Goal: Information Seeking & Learning: Learn about a topic

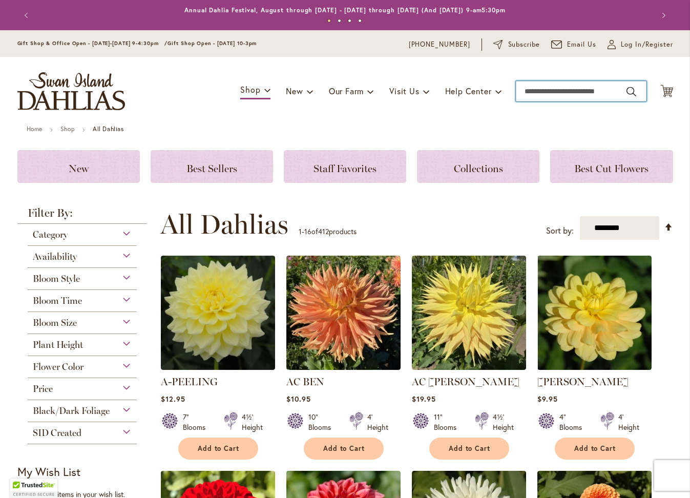
click at [546, 91] on input "Search" at bounding box center [581, 91] width 131 height 21
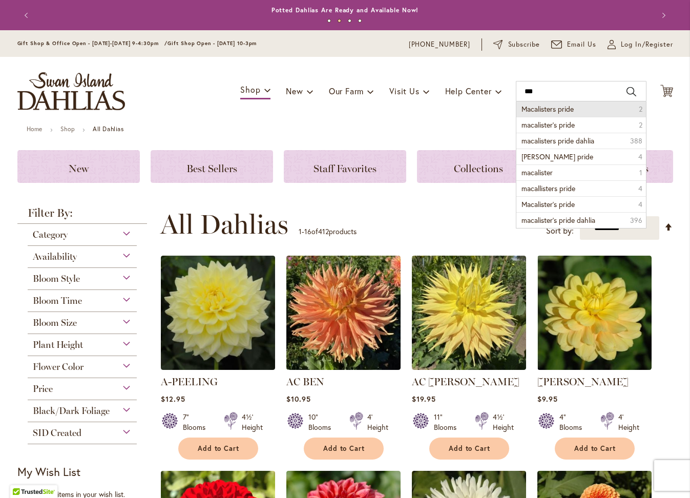
click at [547, 112] on span "Macalisters pride" at bounding box center [548, 109] width 52 height 10
type input "**********"
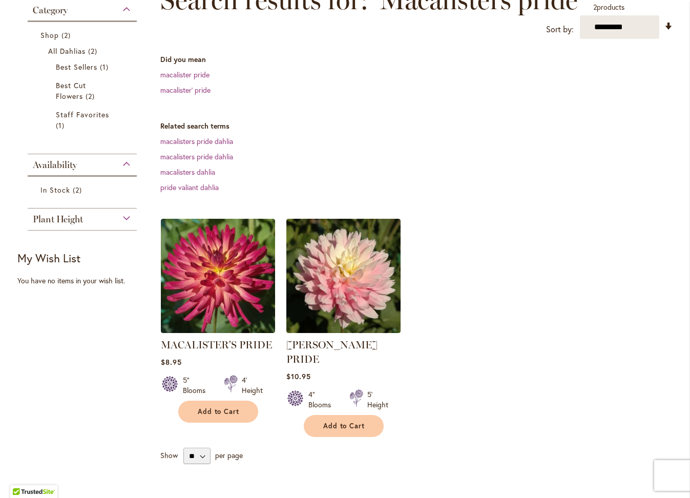
scroll to position [185, 0]
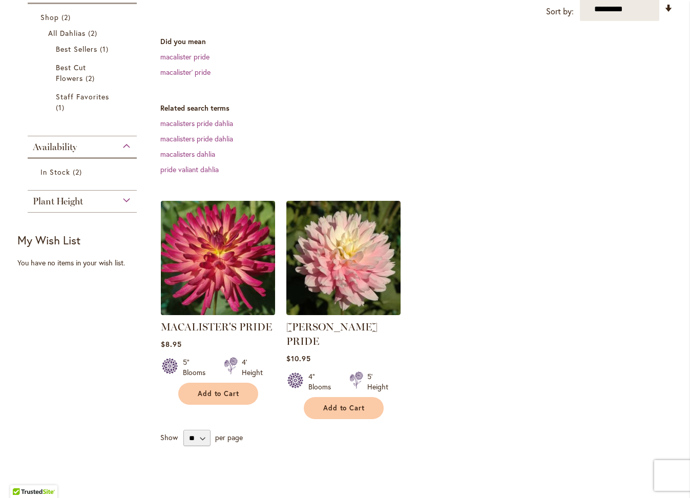
click at [208, 285] on img at bounding box center [218, 258] width 120 height 120
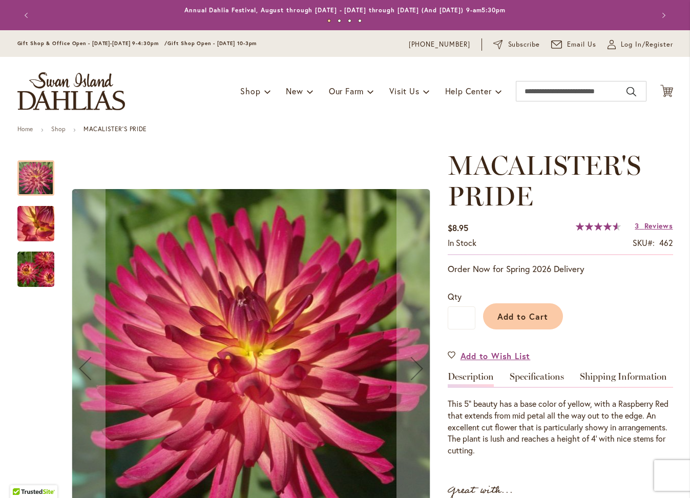
click at [44, 229] on img "MACALISTER'S PRIDE" at bounding box center [36, 223] width 74 height 55
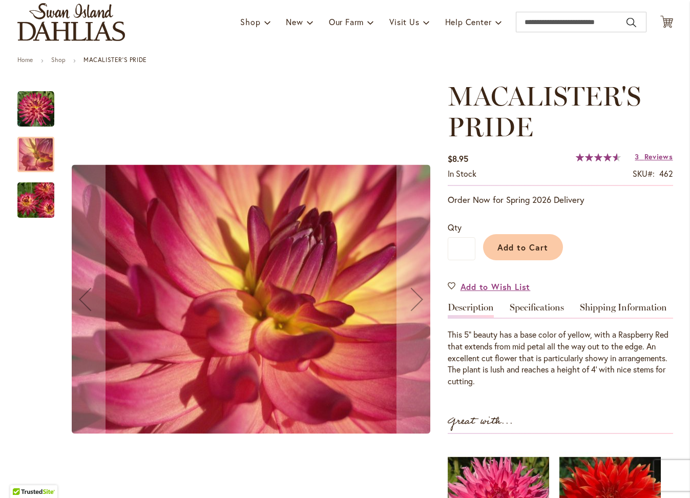
scroll to position [67, 0]
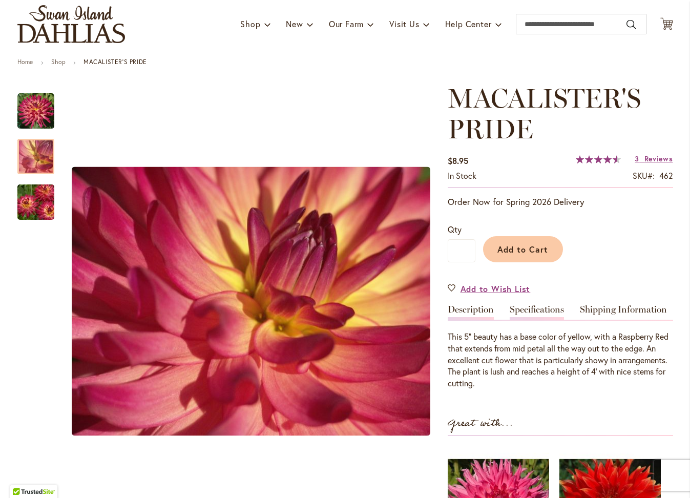
click at [552, 308] on link "Specifications" at bounding box center [537, 312] width 54 height 15
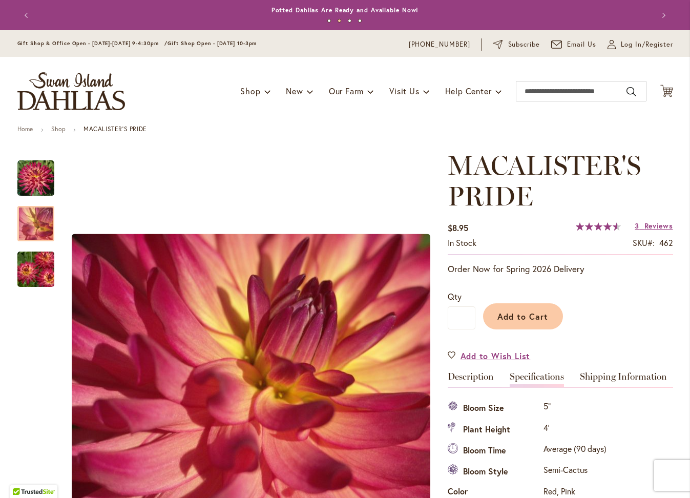
scroll to position [0, 0]
click at [550, 93] on input "Search" at bounding box center [581, 91] width 131 height 21
type input "******"
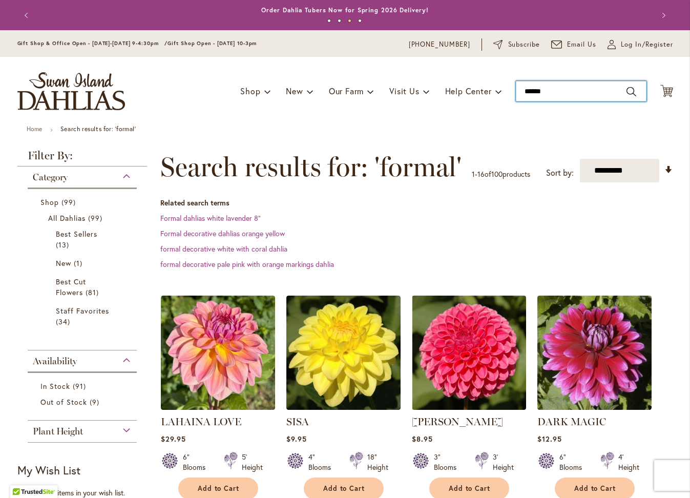
click at [549, 86] on input "******" at bounding box center [581, 91] width 131 height 21
type input "********"
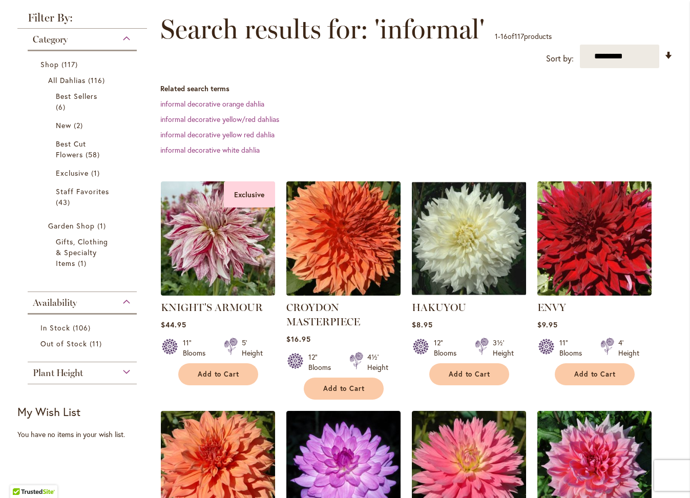
scroll to position [139, 0]
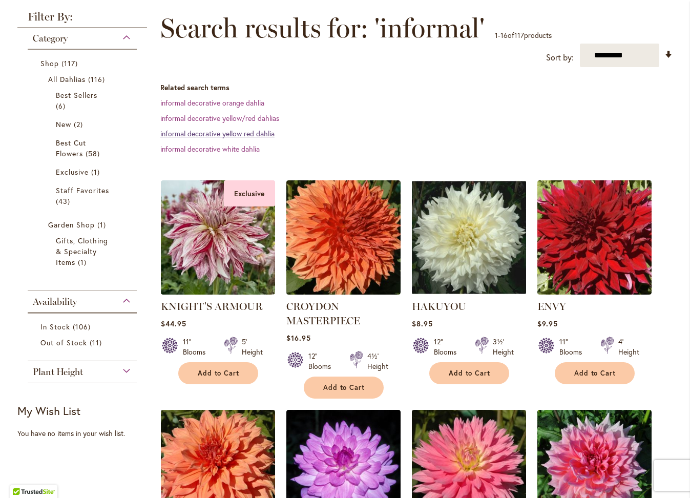
click at [227, 135] on link "informal decorative yellow red dahlia" at bounding box center [217, 134] width 114 height 10
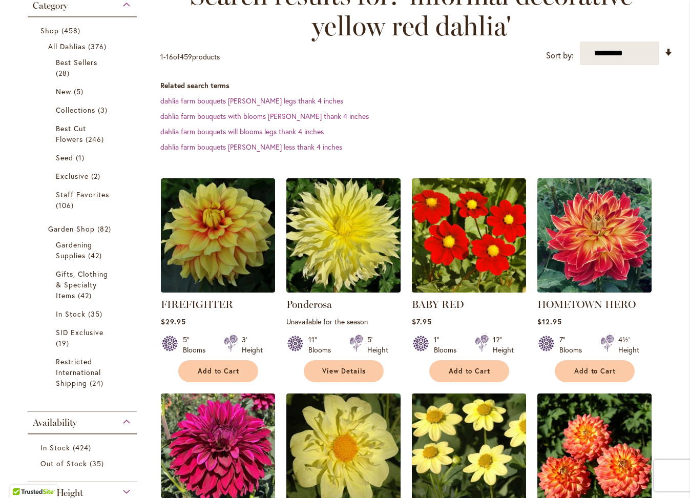
scroll to position [166, 0]
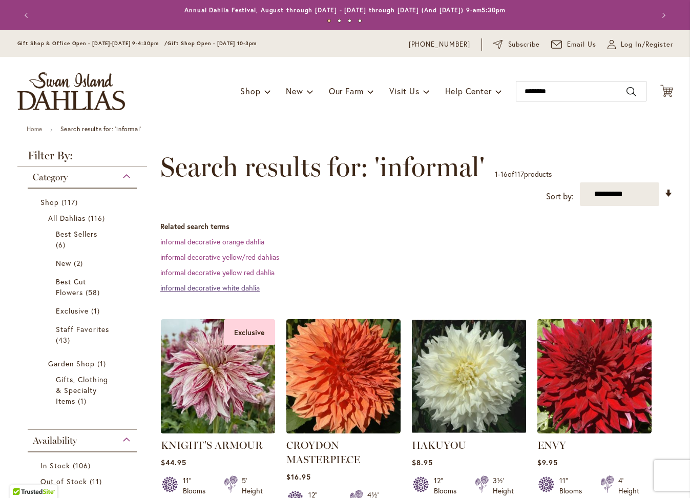
click at [234, 287] on link "informal decorative white dahlia" at bounding box center [209, 288] width 99 height 10
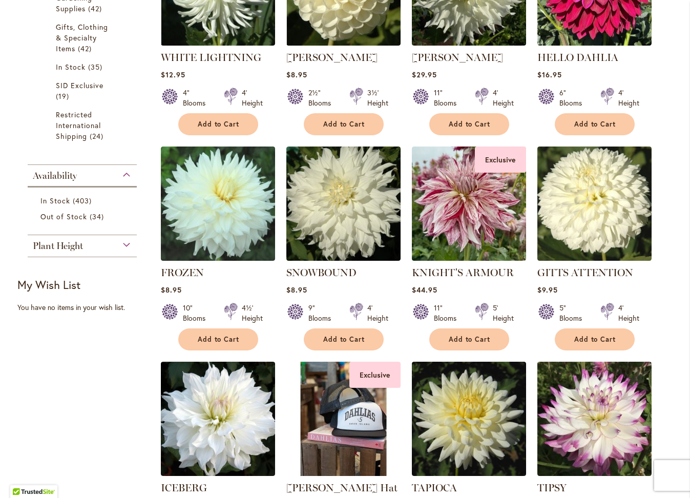
scroll to position [348, 0]
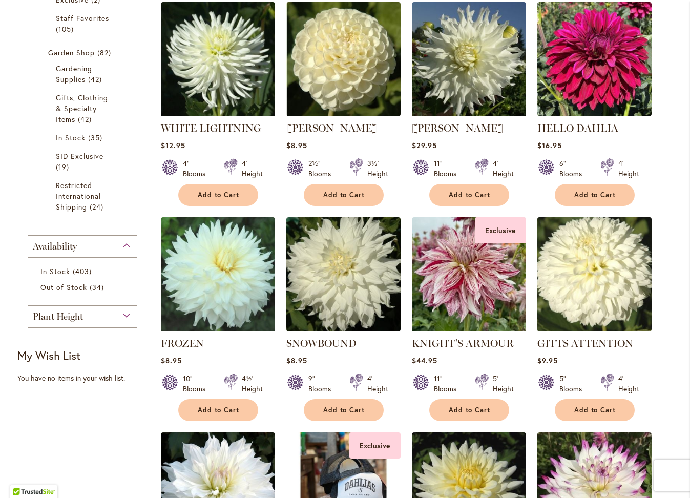
click at [606, 290] on img at bounding box center [595, 274] width 120 height 120
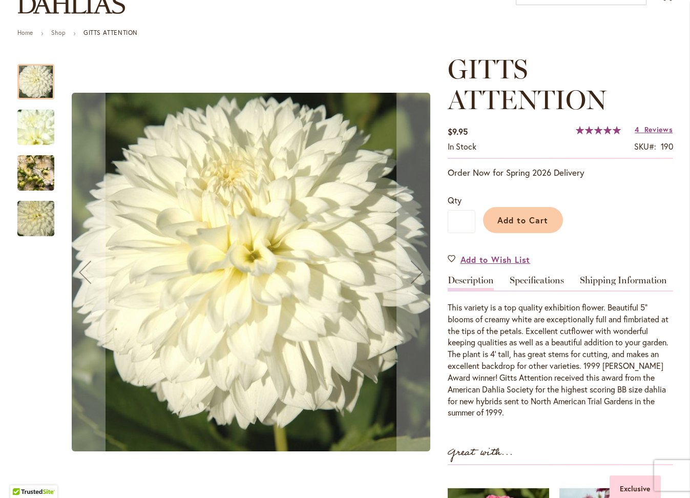
scroll to position [98, 0]
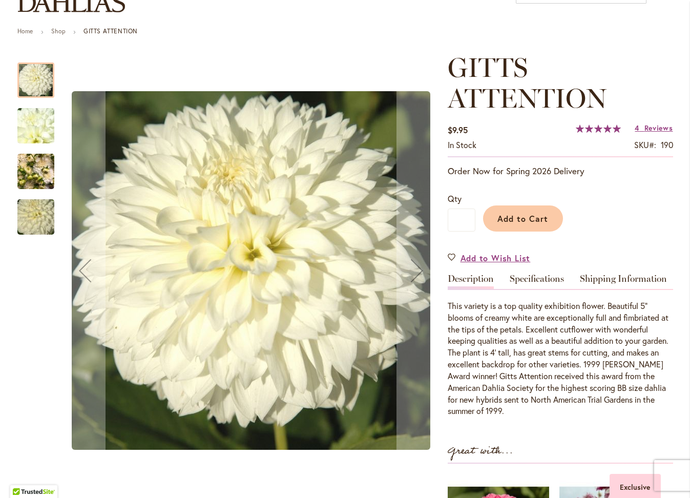
click at [38, 124] on img "GITTS ATTENTION" at bounding box center [36, 125] width 74 height 55
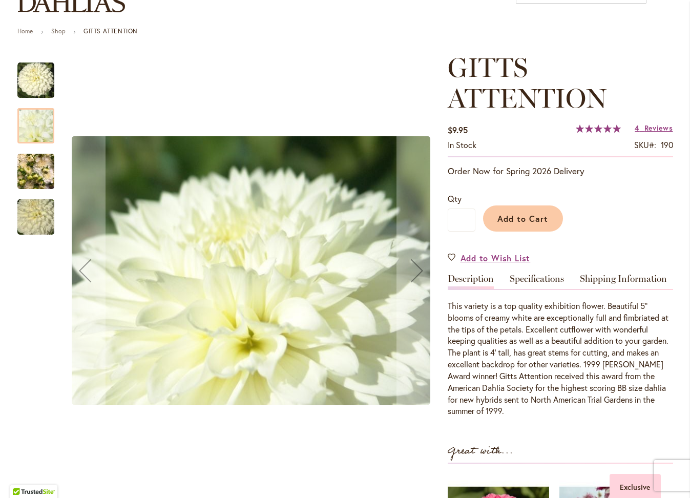
click at [33, 162] on img "GITTS ATTENTION" at bounding box center [35, 171] width 37 height 49
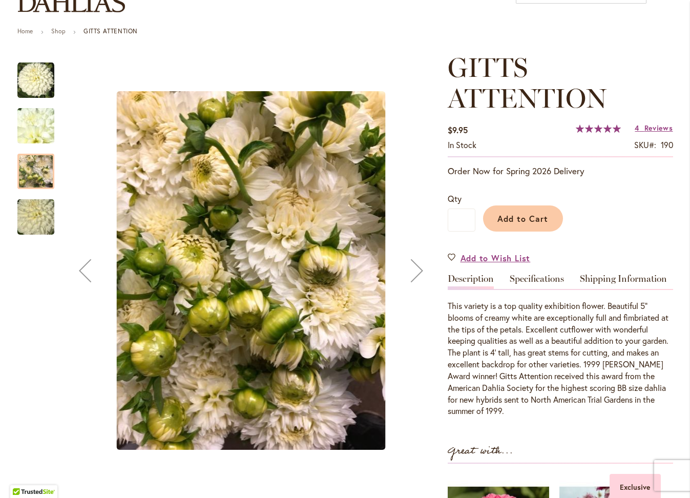
click at [31, 209] on img "GITTS ATTENTION" at bounding box center [36, 217] width 74 height 49
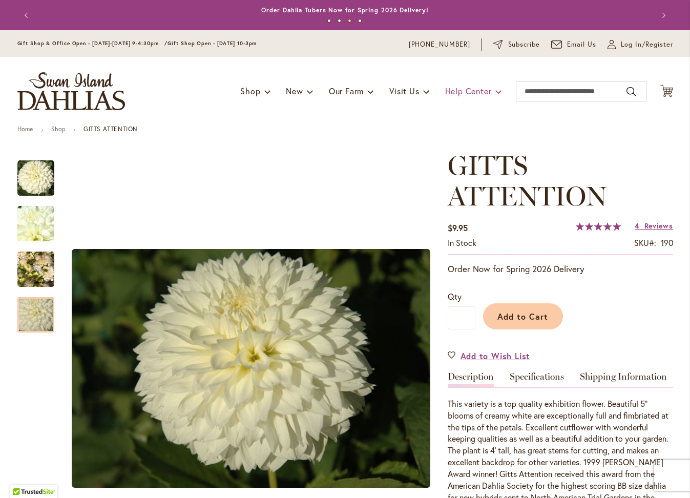
scroll to position [0, 0]
click at [537, 90] on input "Search" at bounding box center [581, 91] width 131 height 21
type input "*******"
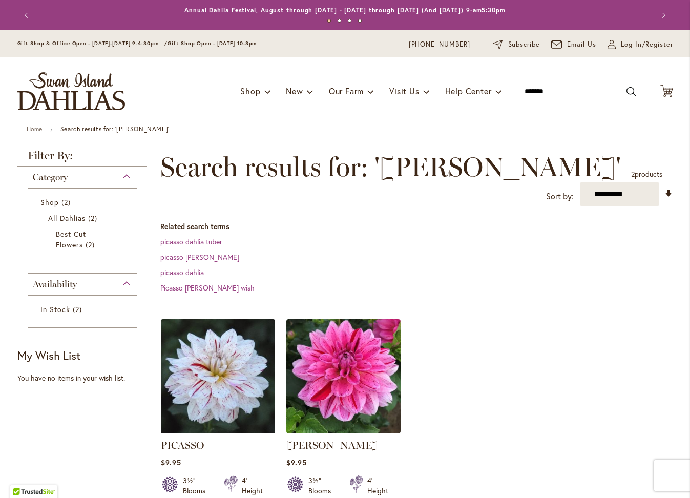
click at [209, 359] on img at bounding box center [218, 376] width 120 height 120
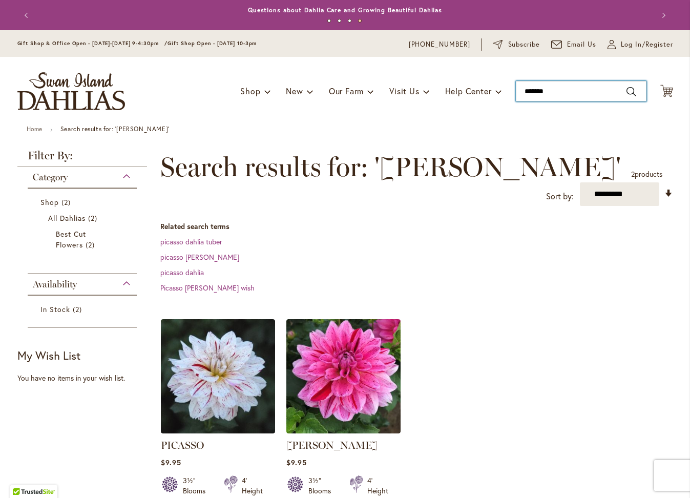
type input "*******"
drag, startPoint x: 573, startPoint y: 89, endPoint x: 500, endPoint y: 92, distance: 72.8
click at [501, 92] on div "Toggle Nav Shop Dahlia Tubers Collections Fresh Cut Dahlias Gardening Supplies …" at bounding box center [345, 91] width 677 height 69
click at [529, 91] on input "Search" at bounding box center [581, 91] width 131 height 21
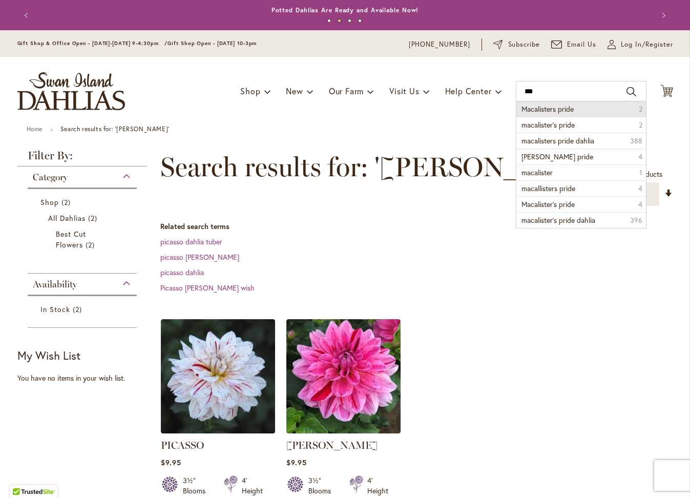
click at [552, 108] on span "Macalisters pride" at bounding box center [548, 109] width 52 height 10
type input "**********"
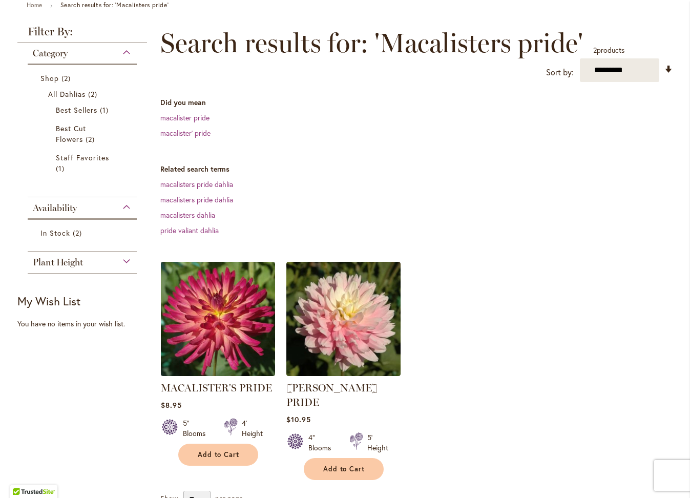
scroll to position [137, 0]
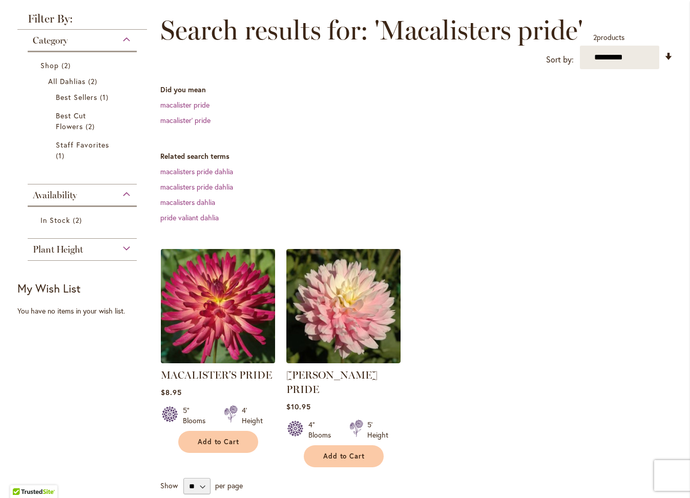
click at [195, 313] on img at bounding box center [218, 306] width 120 height 120
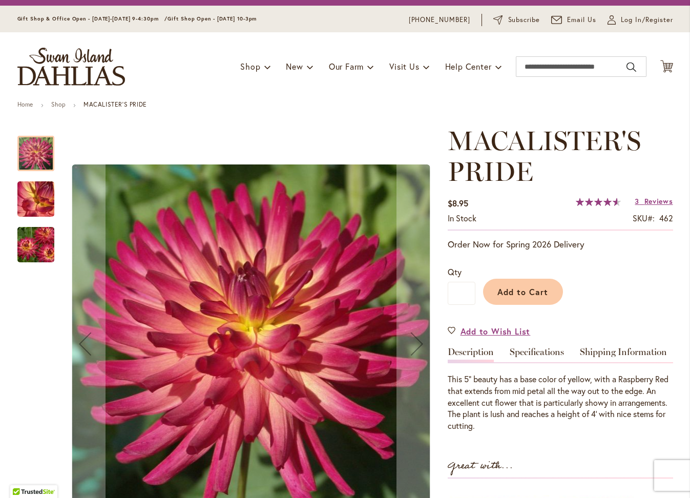
scroll to position [27, 0]
